Goal: Information Seeking & Learning: Learn about a topic

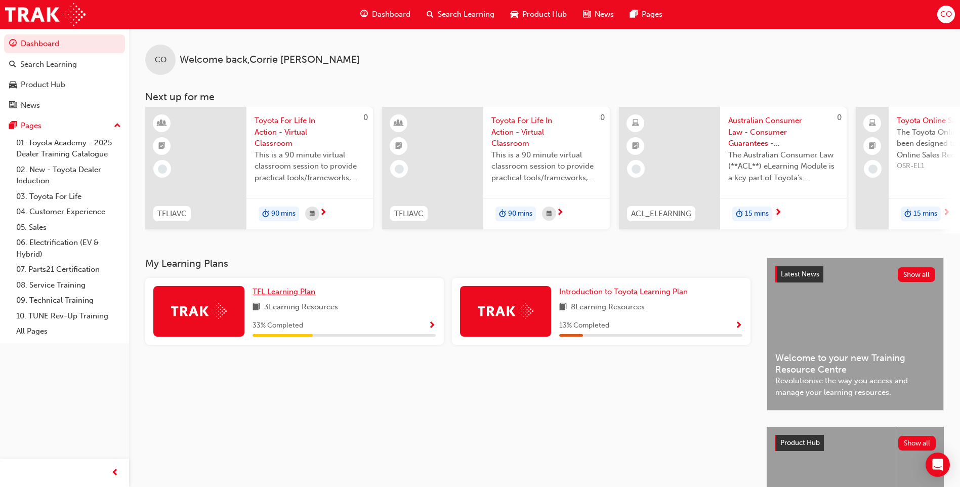
click at [285, 298] on link "TFL Learning Plan" at bounding box center [286, 292] width 67 height 12
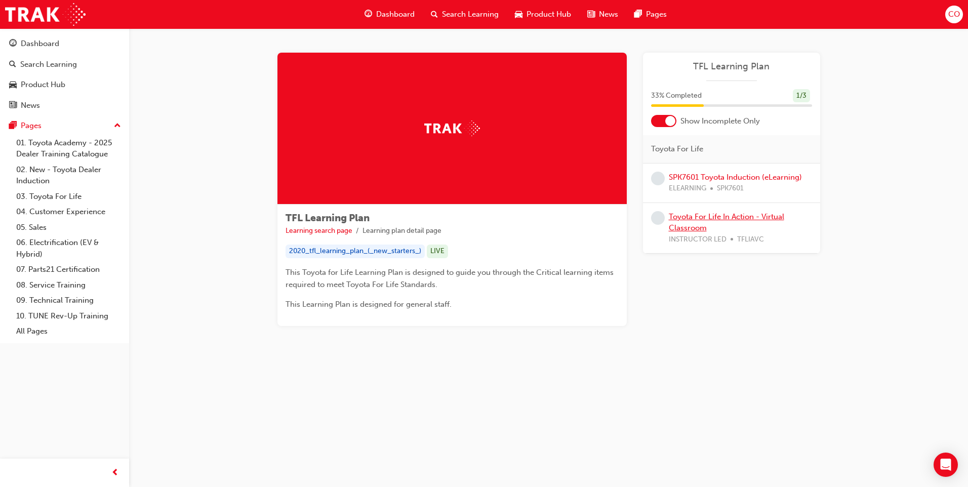
click at [754, 214] on link "Toyota For Life In Action - Virtual Classroom" at bounding box center [725, 222] width 115 height 21
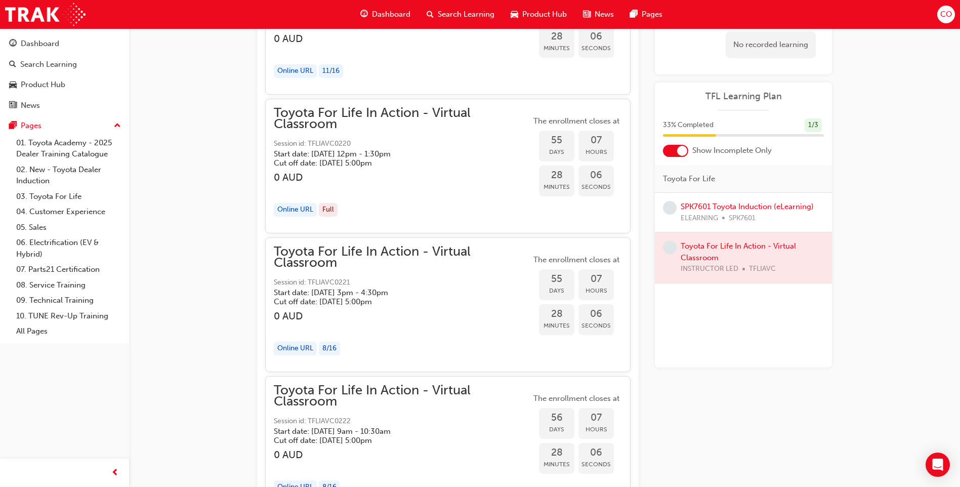
scroll to position [10283, 0]
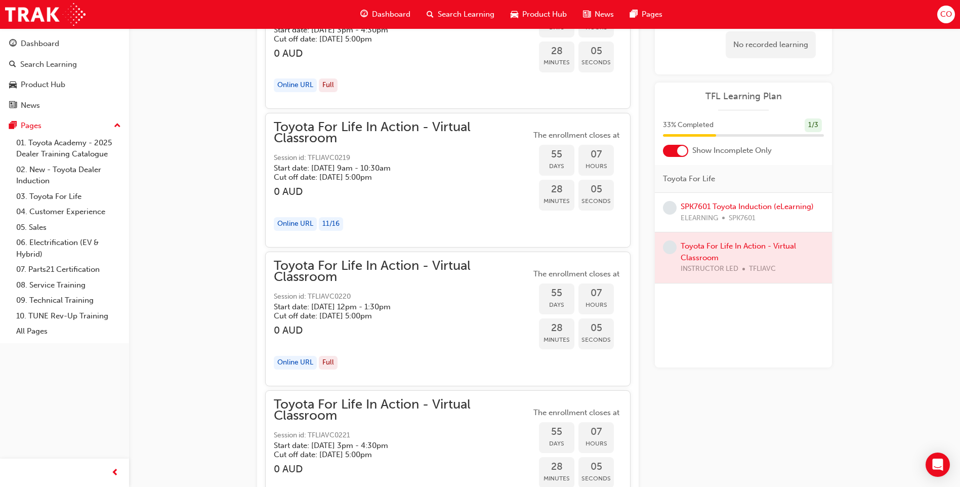
click at [349, 129] on span "Toyota For Life In Action - Virtual Classroom" at bounding box center [402, 132] width 257 height 23
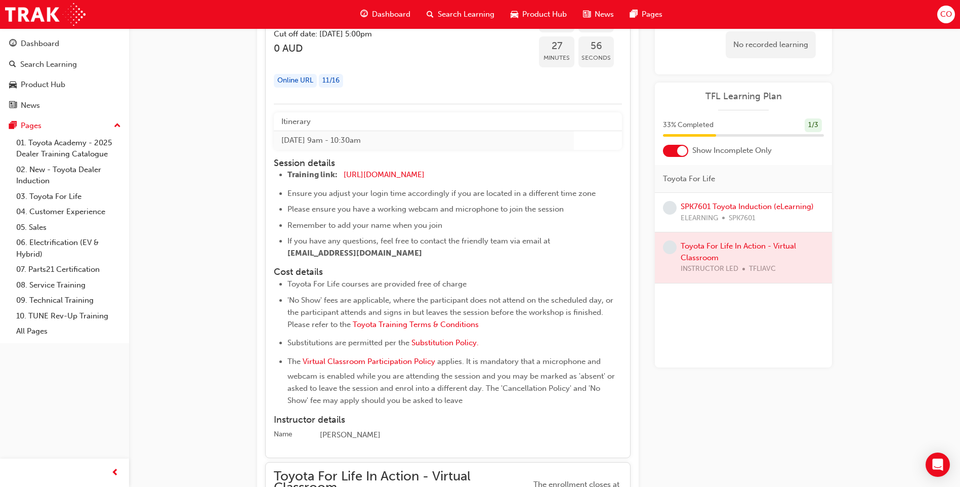
scroll to position [10334, 0]
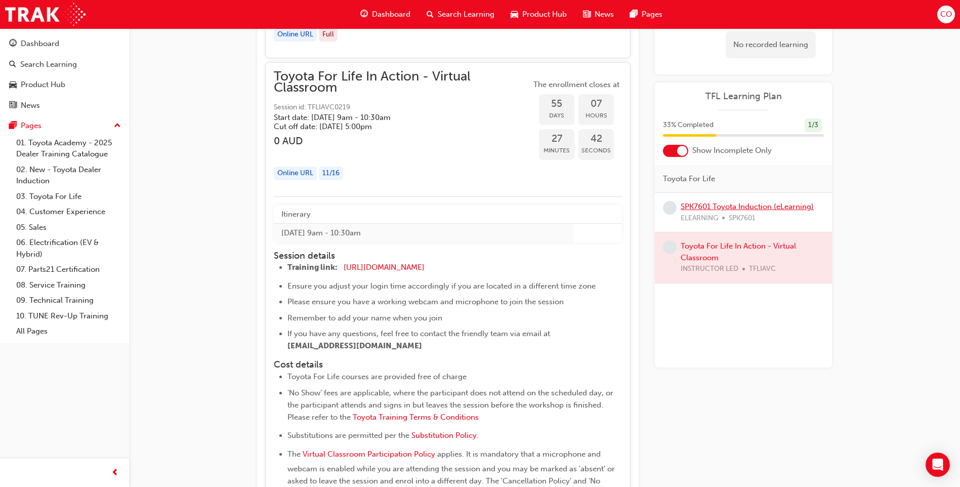
click at [748, 207] on link "SPK7601 Toyota Induction (eLearning)" at bounding box center [747, 206] width 133 height 9
